Goal: Information Seeking & Learning: Learn about a topic

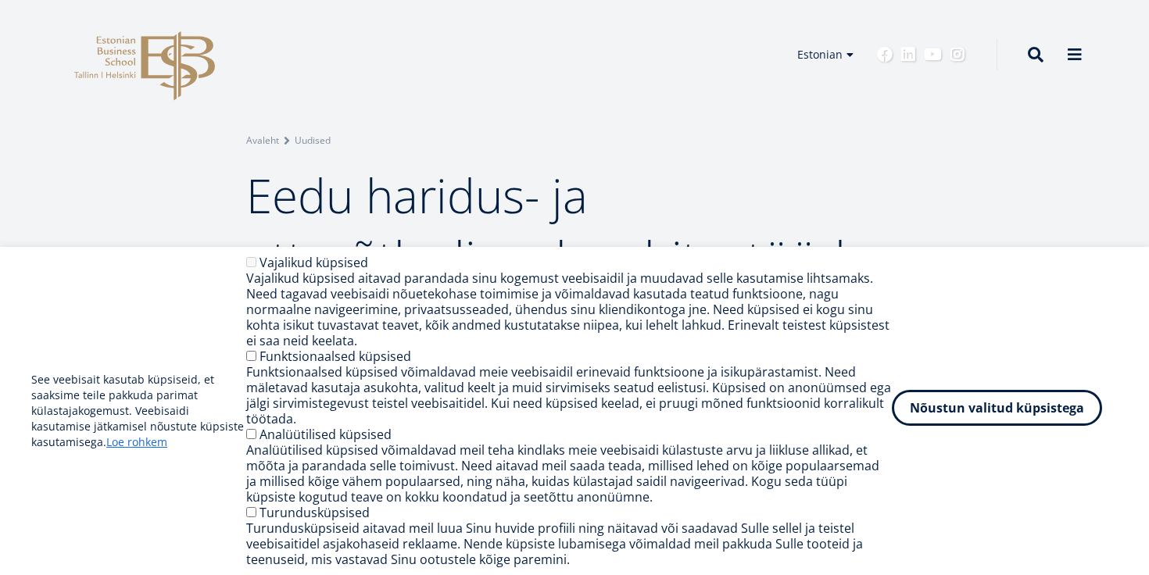
click at [947, 407] on button "Nõustun valitud küpsistega" at bounding box center [997, 408] width 210 height 36
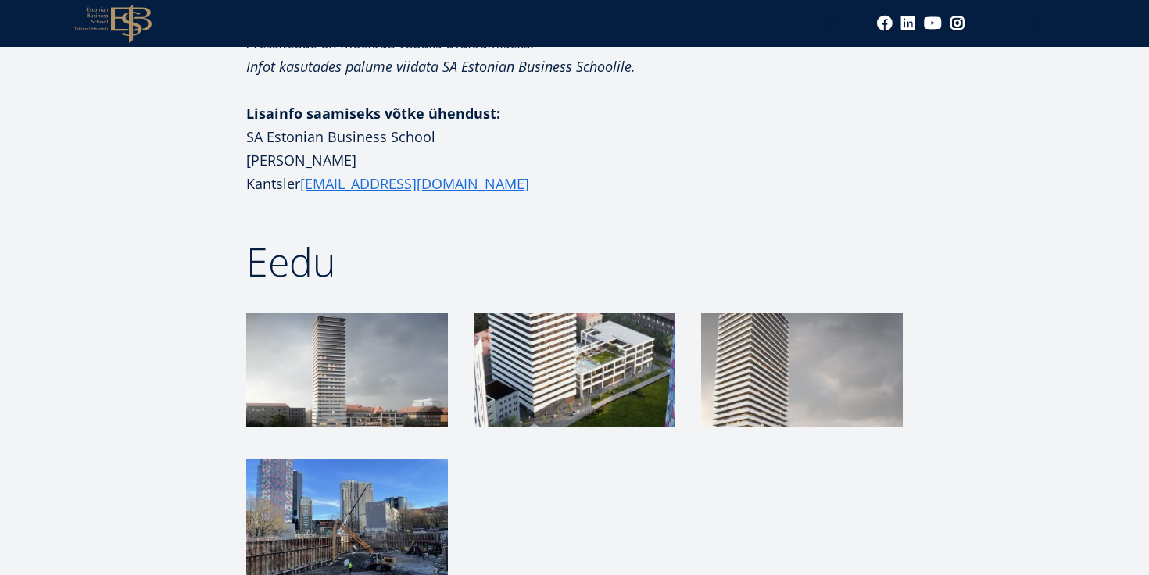
scroll to position [2235, 0]
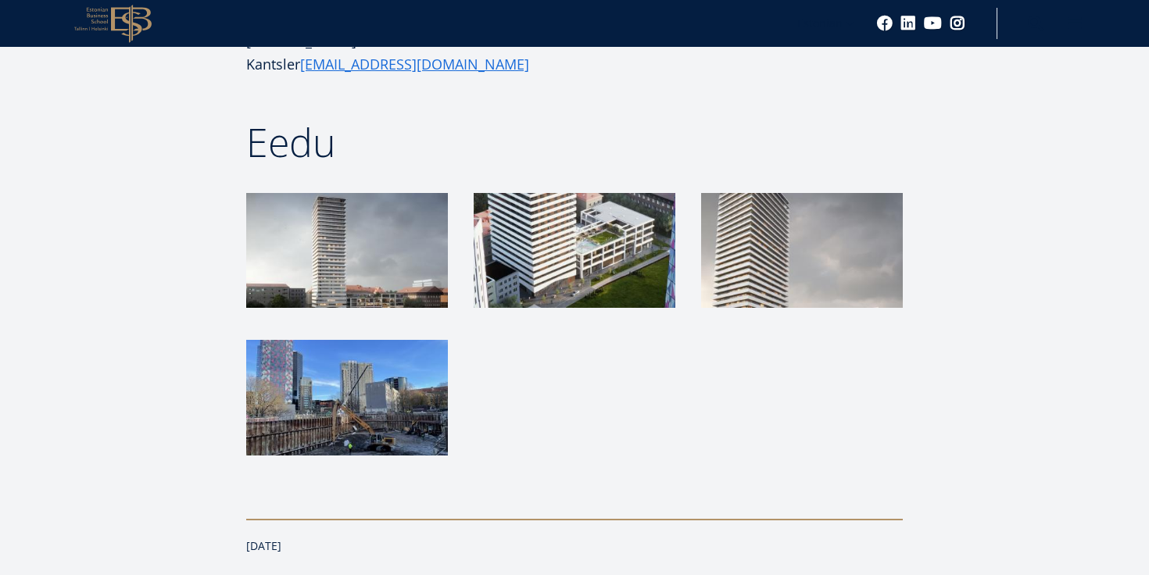
click at [403, 258] on img at bounding box center [347, 250] width 202 height 115
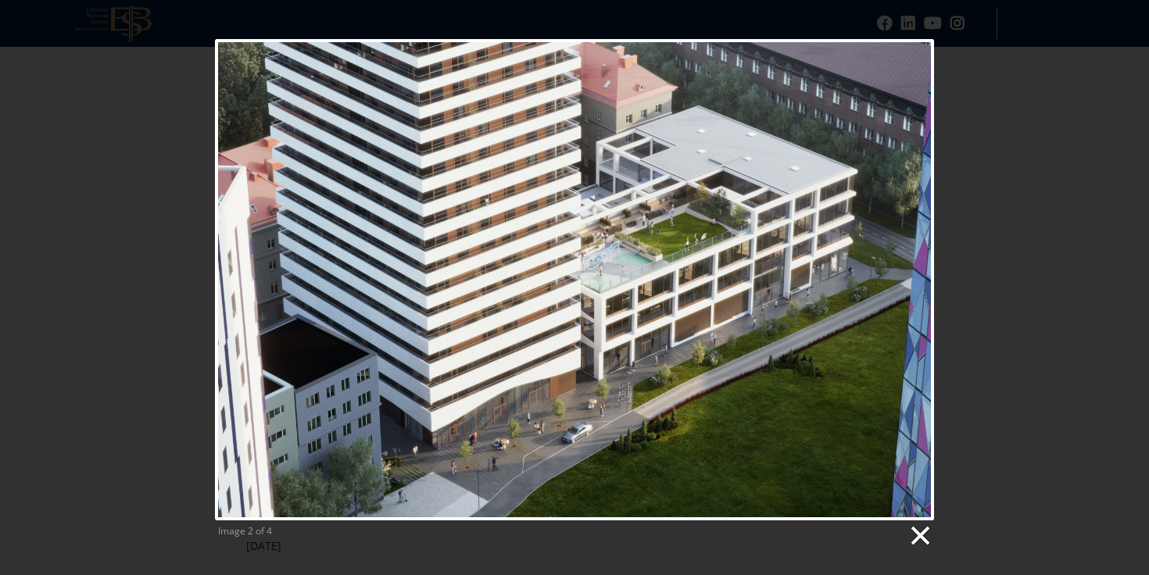
click at [920, 534] on link at bounding box center [919, 536] width 23 height 23
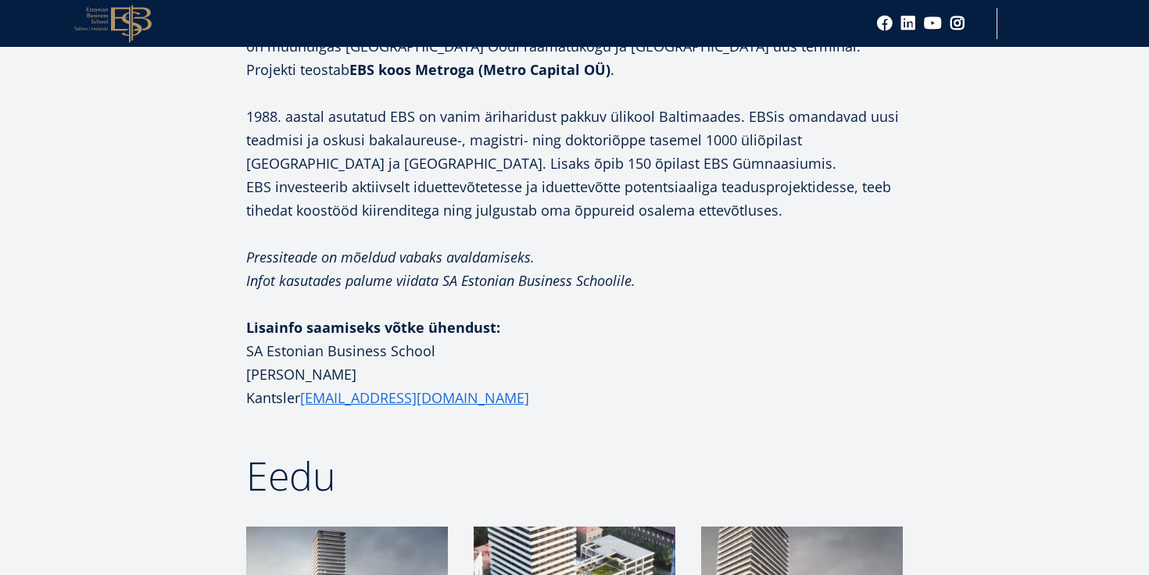
scroll to position [1543, 0]
